Goal: Task Accomplishment & Management: Complete application form

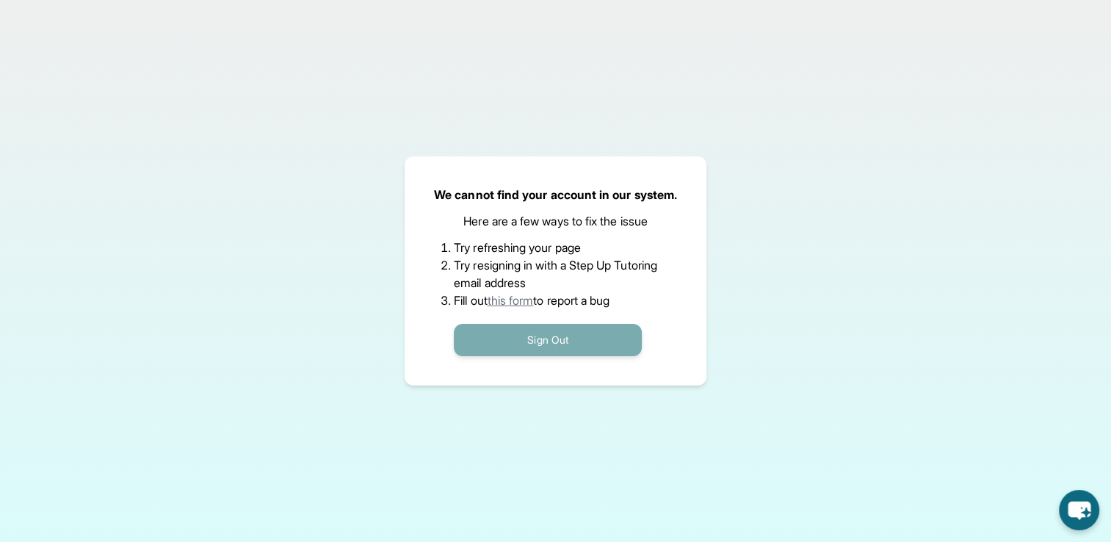
click at [551, 344] on button "Sign Out" at bounding box center [548, 340] width 188 height 32
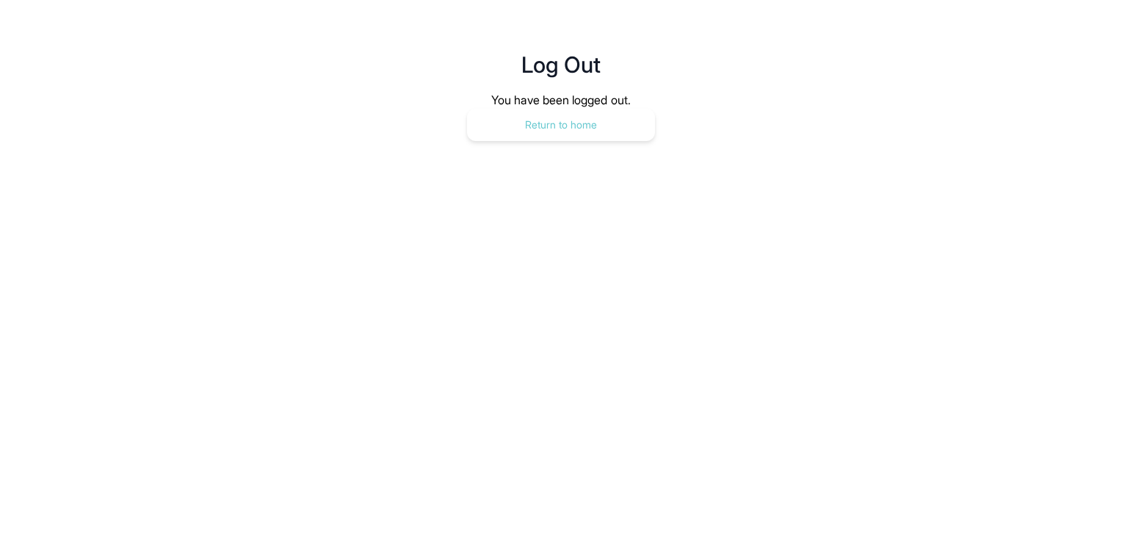
click at [613, 134] on button "Return to home" at bounding box center [561, 125] width 188 height 32
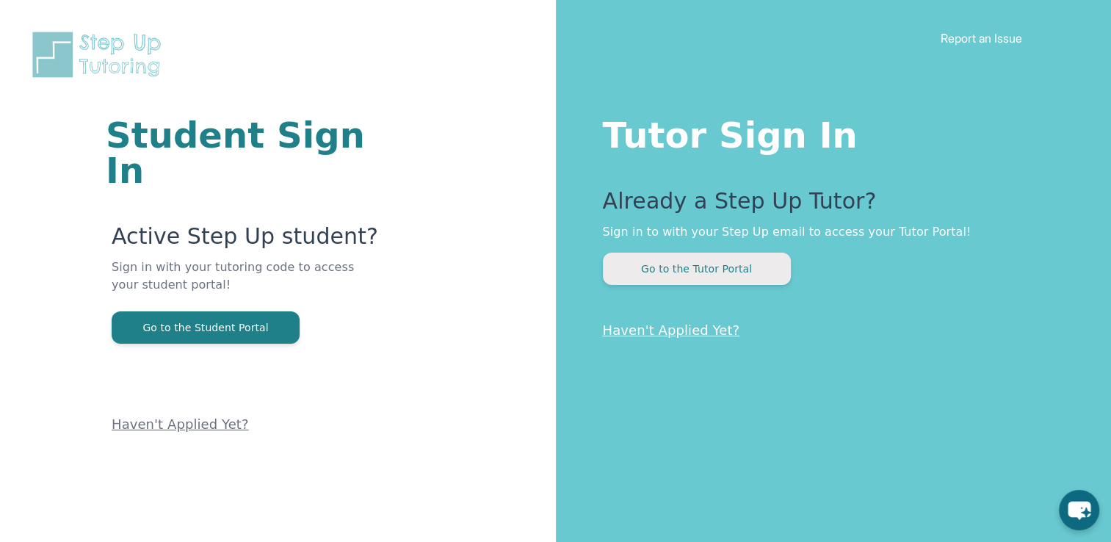
click at [667, 269] on button "Go to the Tutor Portal" at bounding box center [697, 269] width 188 height 32
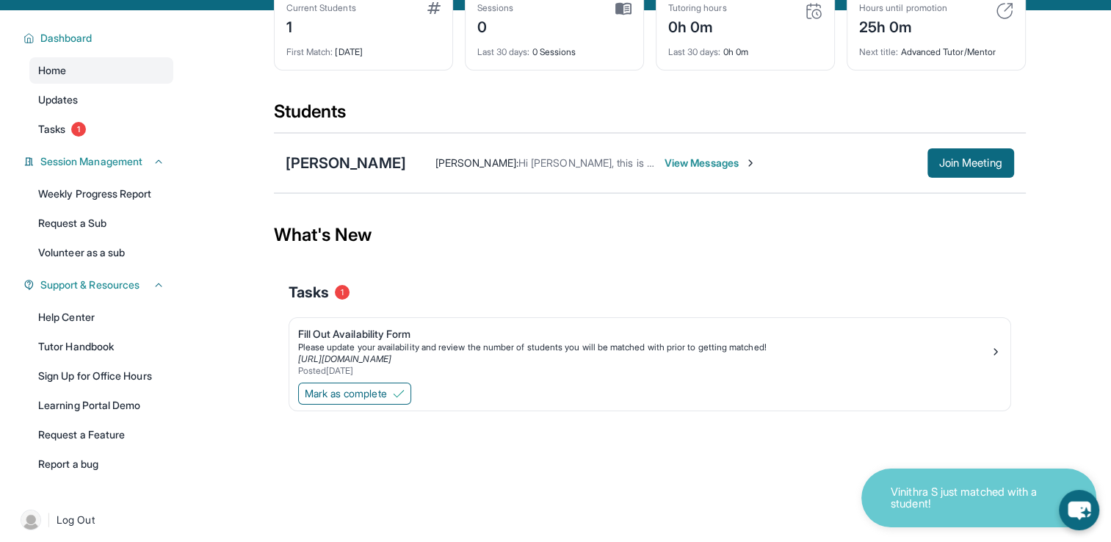
scroll to position [91, 0]
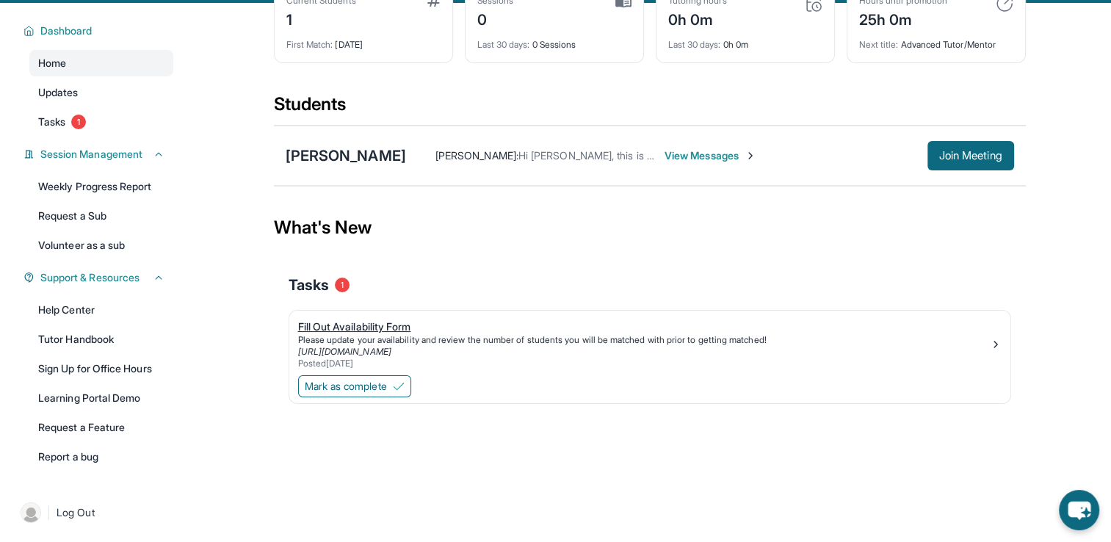
click at [371, 327] on div "Fill Out Availability Form" at bounding box center [644, 326] width 692 height 15
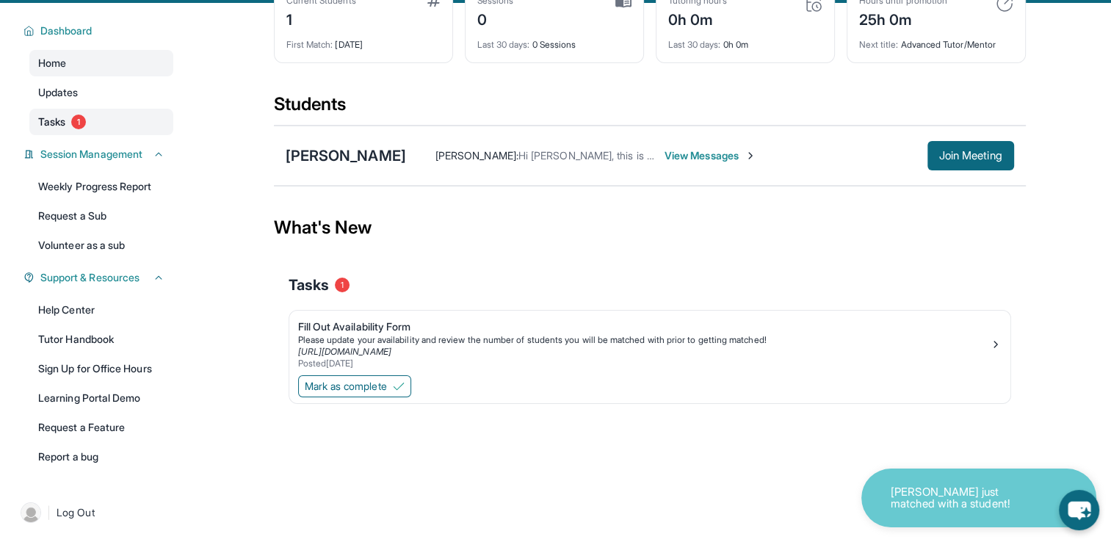
click at [65, 122] on span "Tasks" at bounding box center [51, 122] width 27 height 15
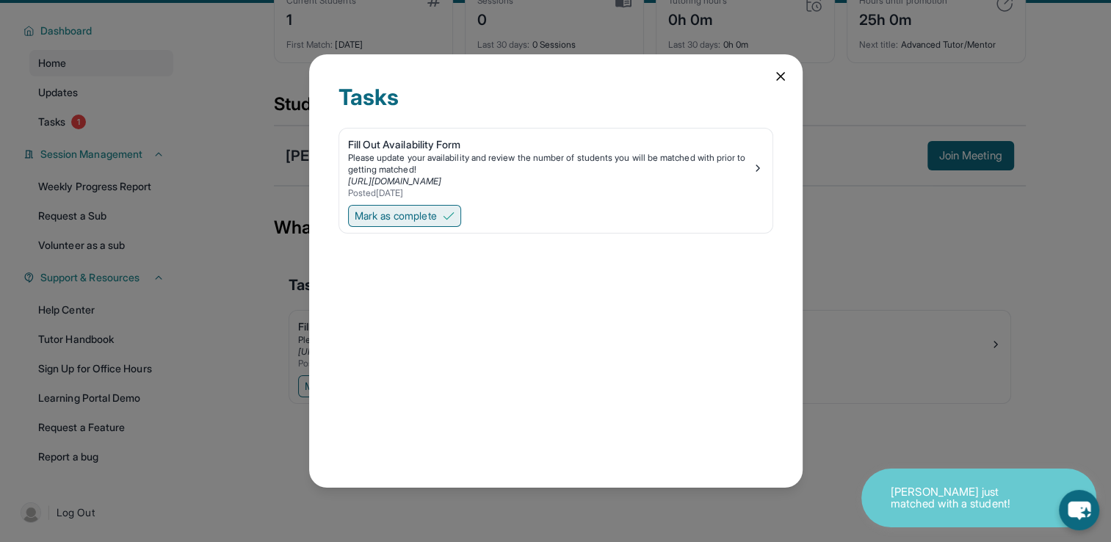
click at [437, 222] on span "Mark as complete" at bounding box center [396, 216] width 82 height 15
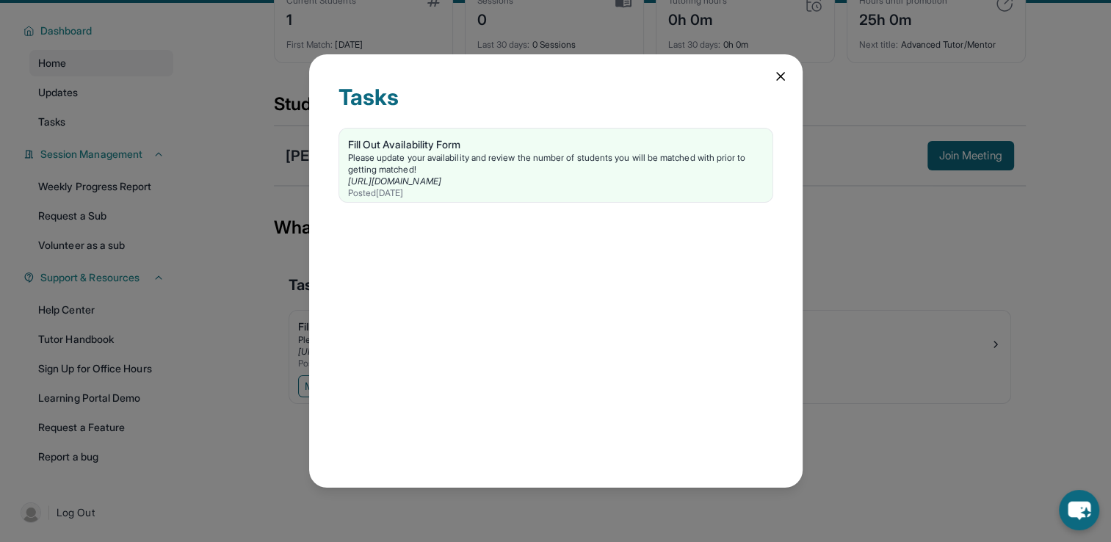
click at [779, 74] on icon at bounding box center [780, 76] width 15 height 15
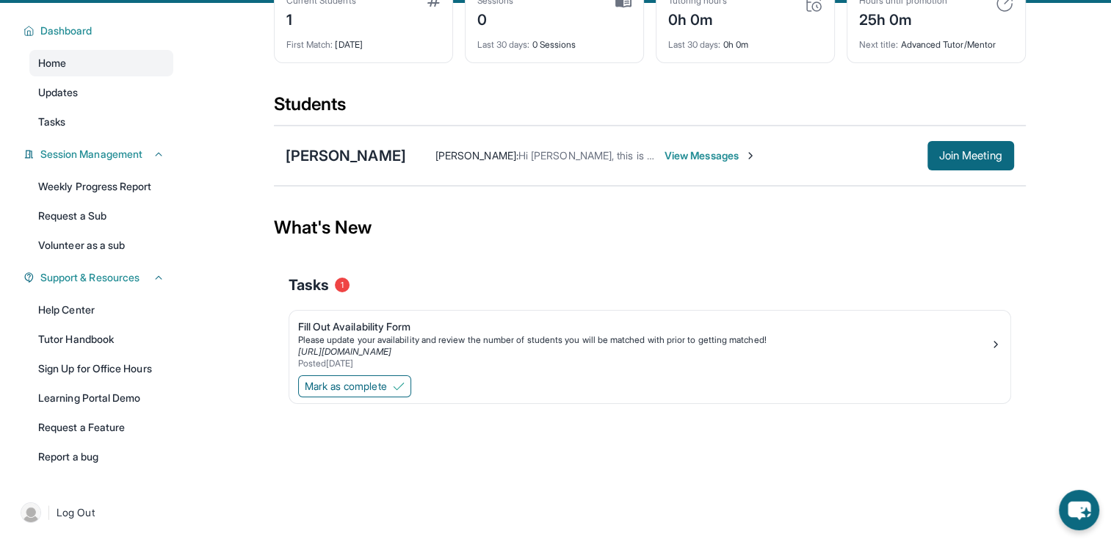
scroll to position [0, 0]
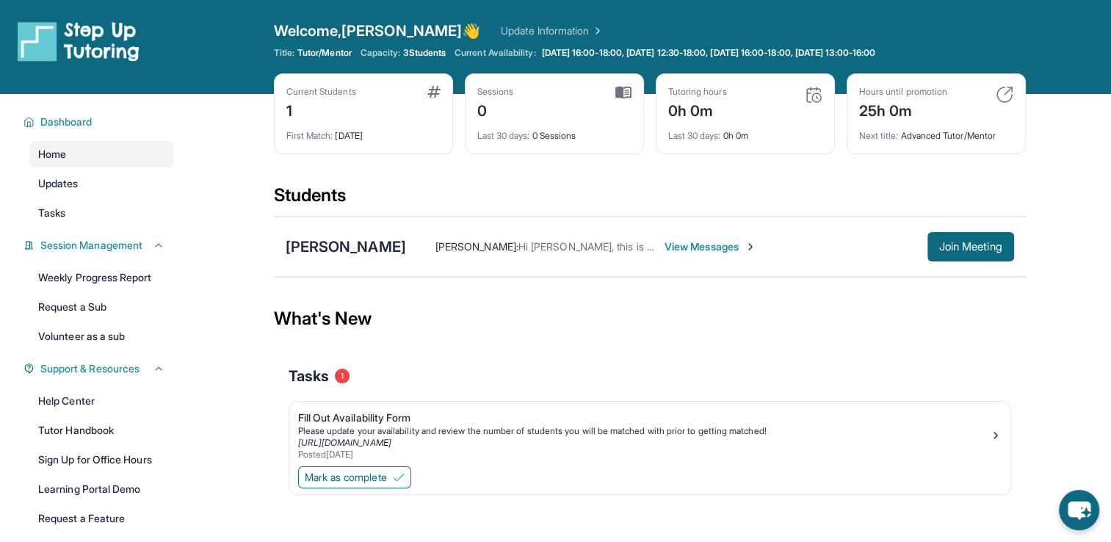
click at [700, 250] on span "View Messages" at bounding box center [710, 246] width 92 height 15
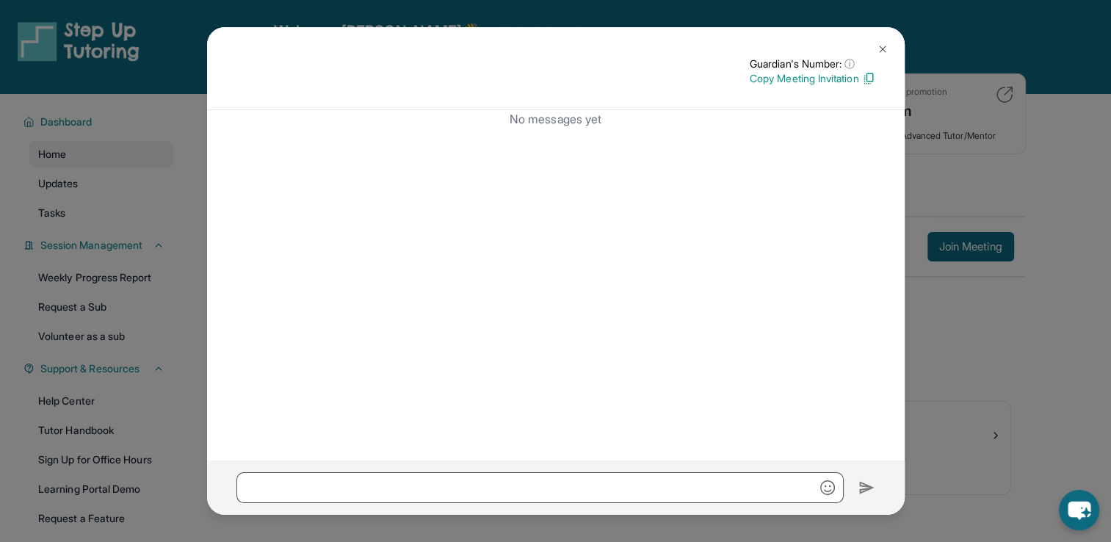
scroll to position [94, 0]
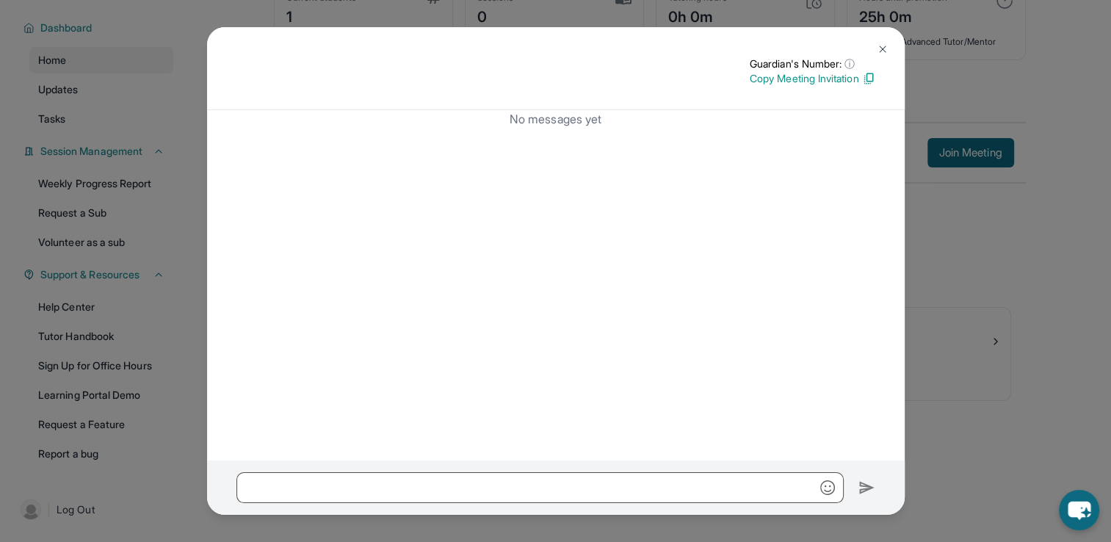
click at [881, 51] on img at bounding box center [883, 49] width 12 height 12
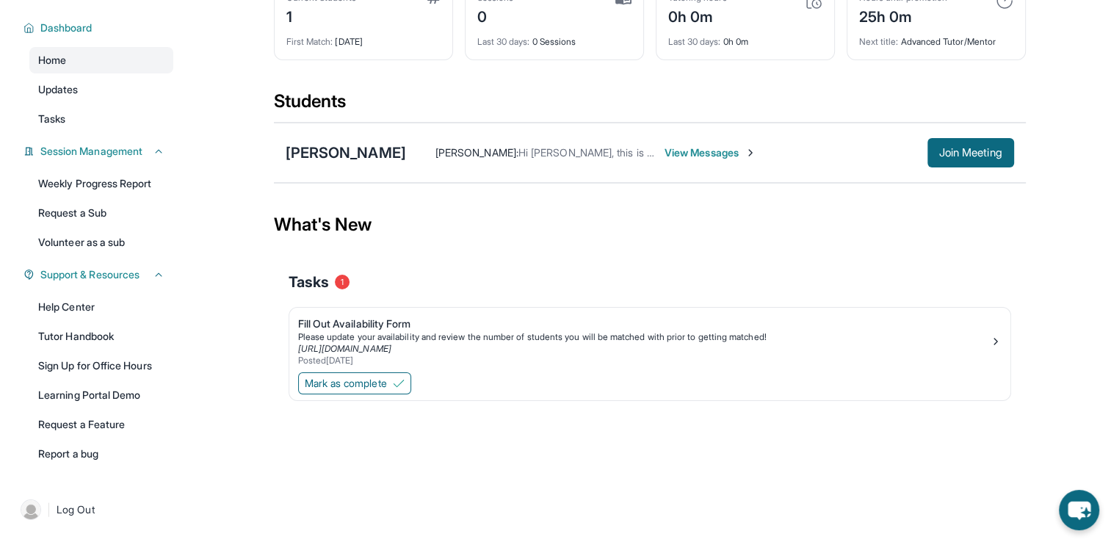
scroll to position [0, 0]
